Goal: Check status: Check status

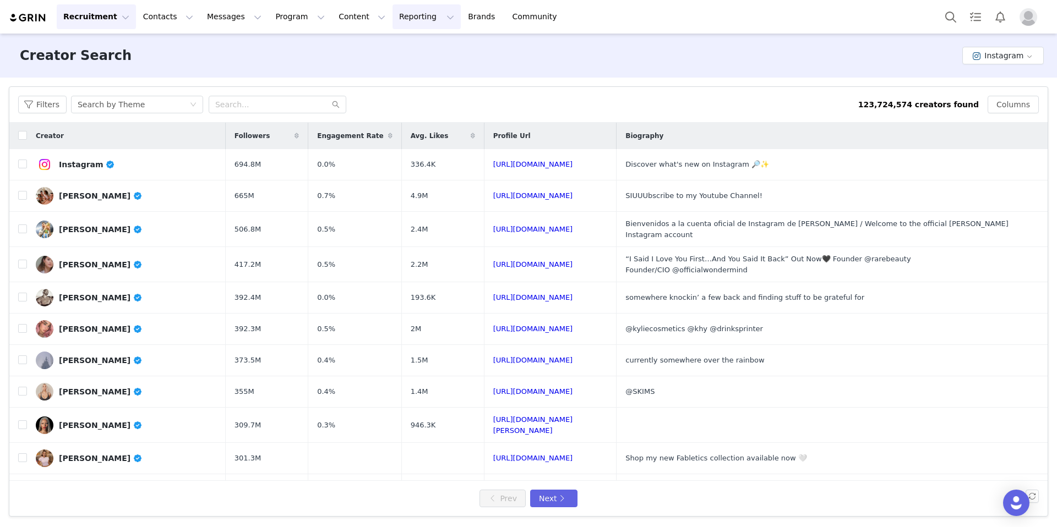
click at [392, 15] on button "Reporting Reporting" at bounding box center [426, 16] width 68 height 25
click at [385, 47] on p "Dashboard" at bounding box center [395, 49] width 42 height 12
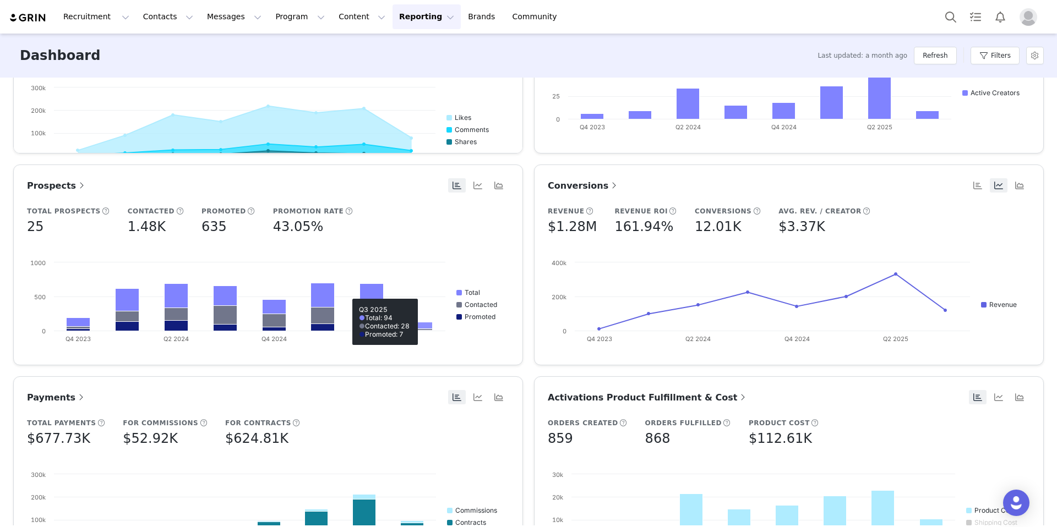
scroll to position [349, 0]
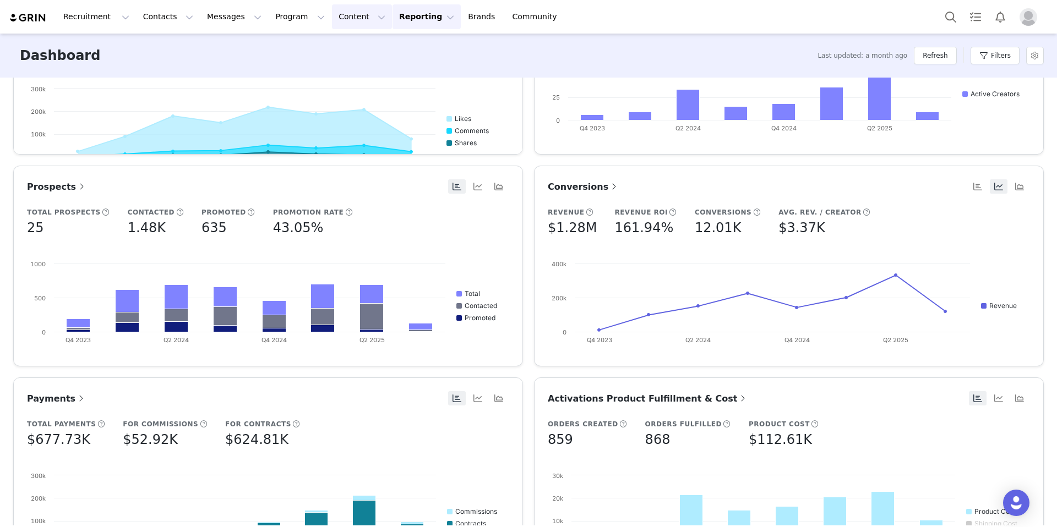
click at [332, 17] on button "Content Content" at bounding box center [362, 16] width 60 height 25
click at [392, 20] on button "Reporting Reporting" at bounding box center [426, 16] width 68 height 25
click at [391, 72] on p "Report Builder" at bounding box center [401, 69] width 55 height 12
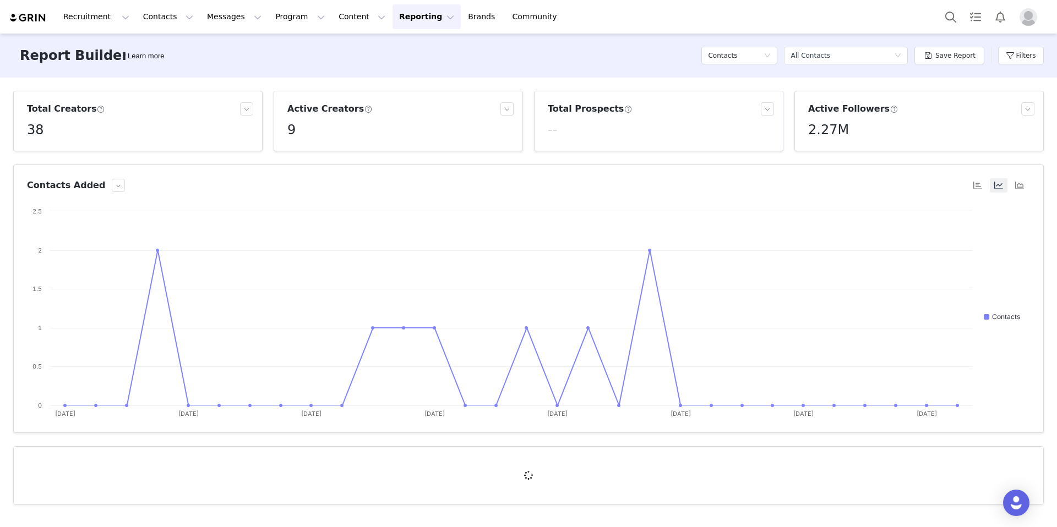
click at [167, 126] on div "38" at bounding box center [140, 130] width 226 height 20
click at [345, 14] on button "Content Content" at bounding box center [362, 16] width 60 height 25
click at [281, 19] on button "Program Program" at bounding box center [300, 16] width 63 height 25
click at [392, 16] on button "Reporting Reporting" at bounding box center [426, 16] width 68 height 25
click at [394, 53] on p "Dashboard" at bounding box center [395, 49] width 42 height 12
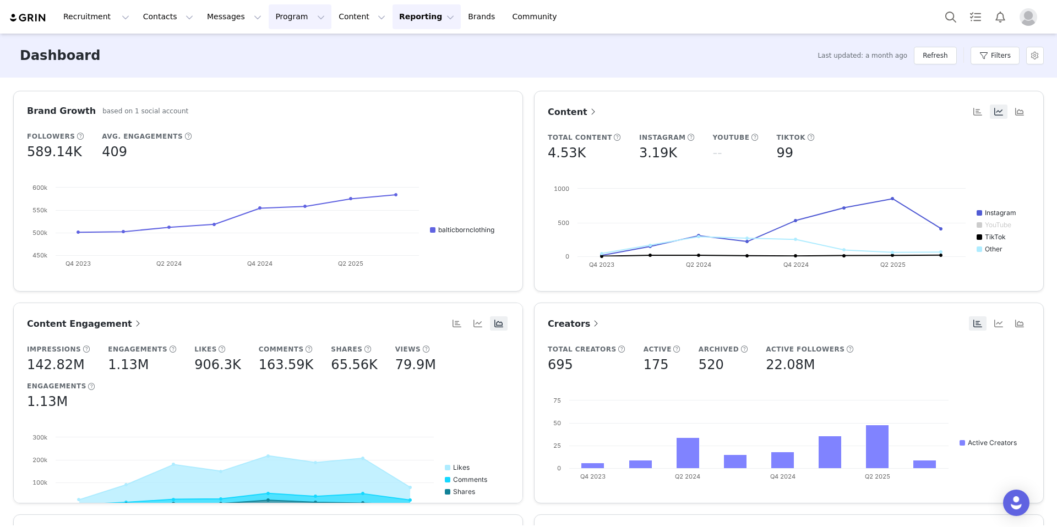
drag, startPoint x: 283, startPoint y: 25, endPoint x: 291, endPoint y: 22, distance: 7.9
click at [283, 25] on button "Program Program" at bounding box center [300, 16] width 63 height 25
click at [287, 50] on p "Activations" at bounding box center [281, 49] width 42 height 12
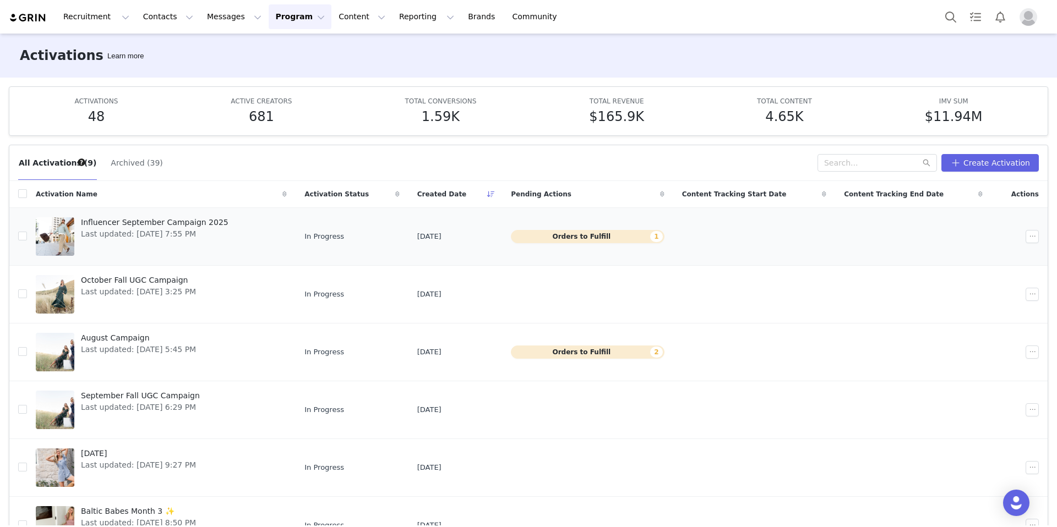
click at [134, 220] on span "Influencer September Campaign 2025" at bounding box center [155, 223] width 148 height 12
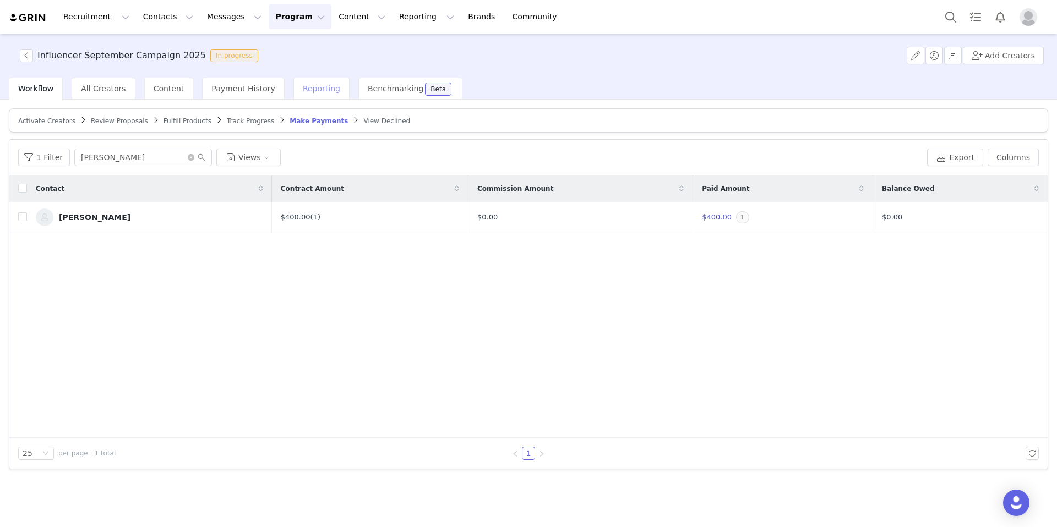
click at [305, 93] on div "Reporting" at bounding box center [321, 89] width 56 height 22
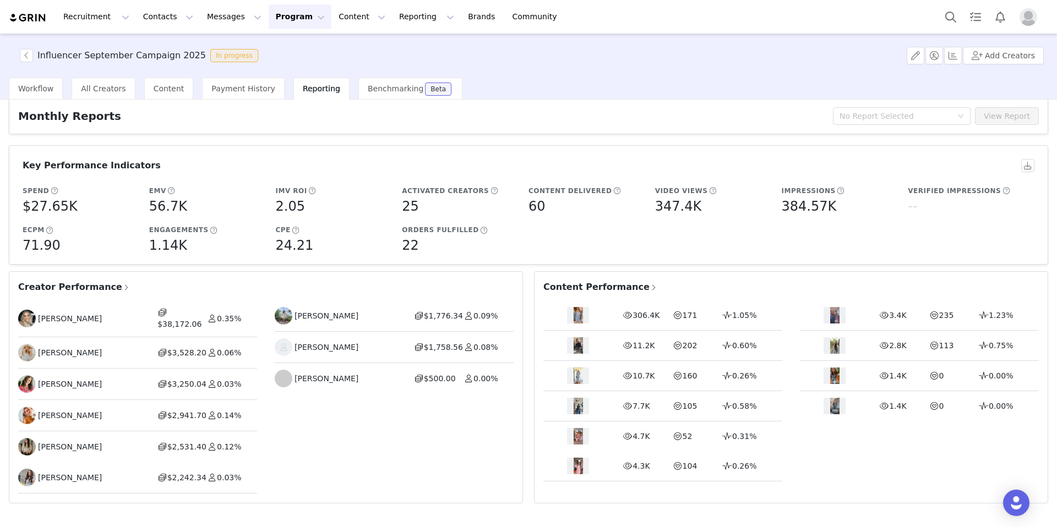
scroll to position [33, 0]
click at [96, 282] on span "Creator Performance" at bounding box center [74, 286] width 112 height 13
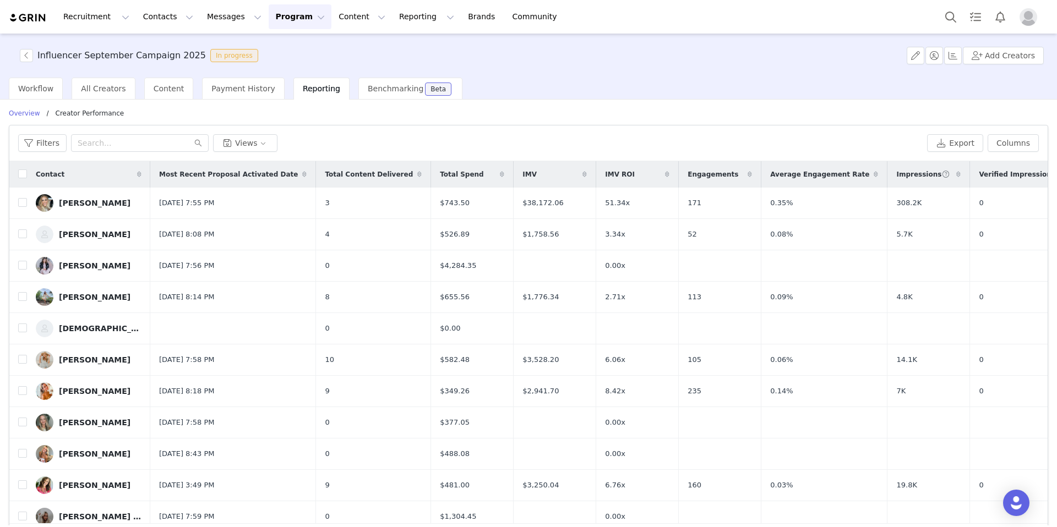
click at [665, 176] on icon at bounding box center [667, 174] width 4 height 7
